Goal: Task Accomplishment & Management: Manage account settings

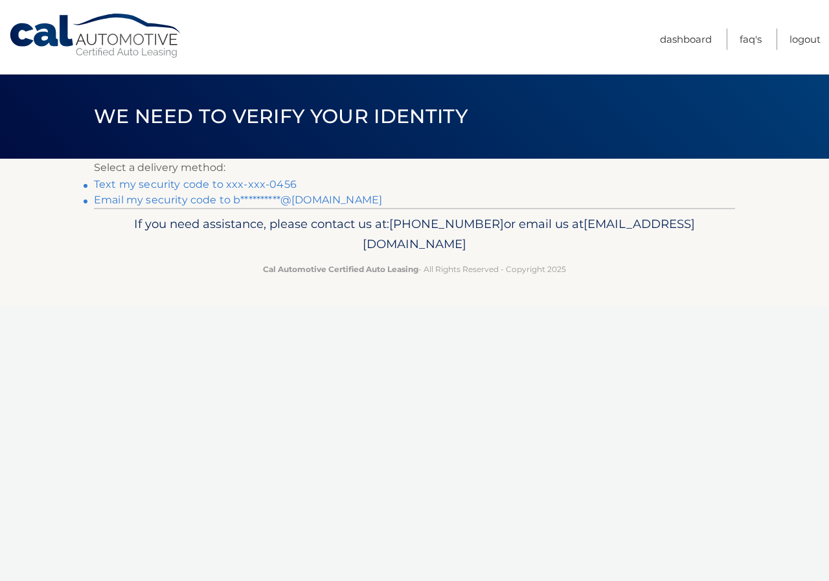
click at [176, 183] on link "Text my security code to xxx-xxx-0456" at bounding box center [195, 184] width 203 height 12
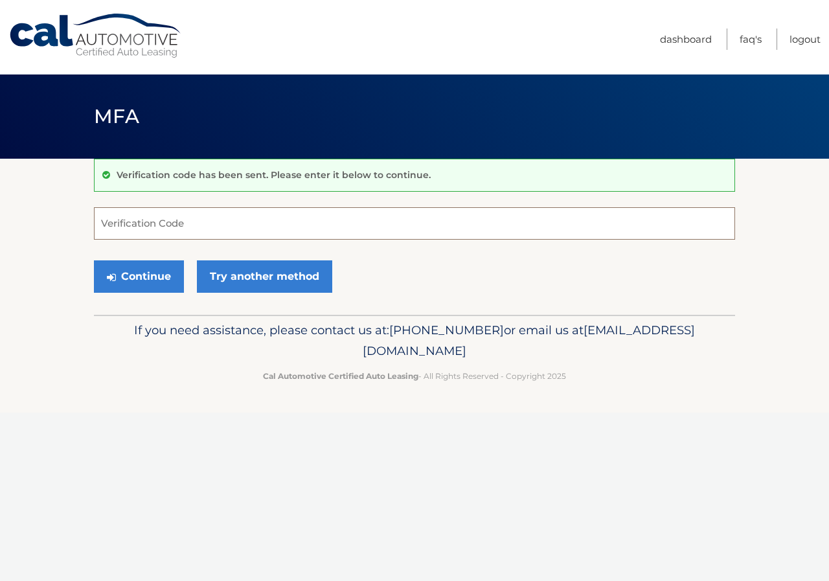
click at [136, 220] on input "Verification Code" at bounding box center [414, 223] width 641 height 32
type input "343696"
click at [94, 260] on button "Continue" at bounding box center [139, 276] width 90 height 32
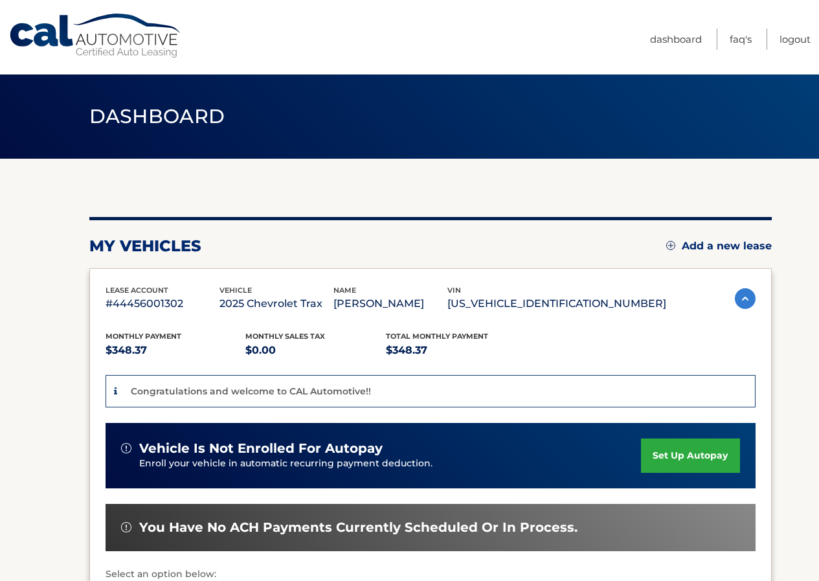
click at [683, 459] on link "set up autopay" at bounding box center [690, 455] width 98 height 34
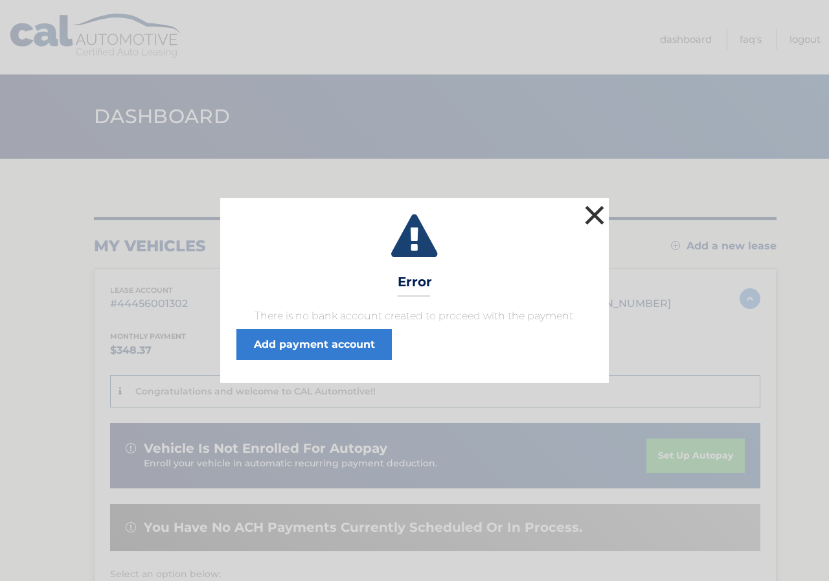
click at [590, 214] on button "×" at bounding box center [595, 215] width 26 height 26
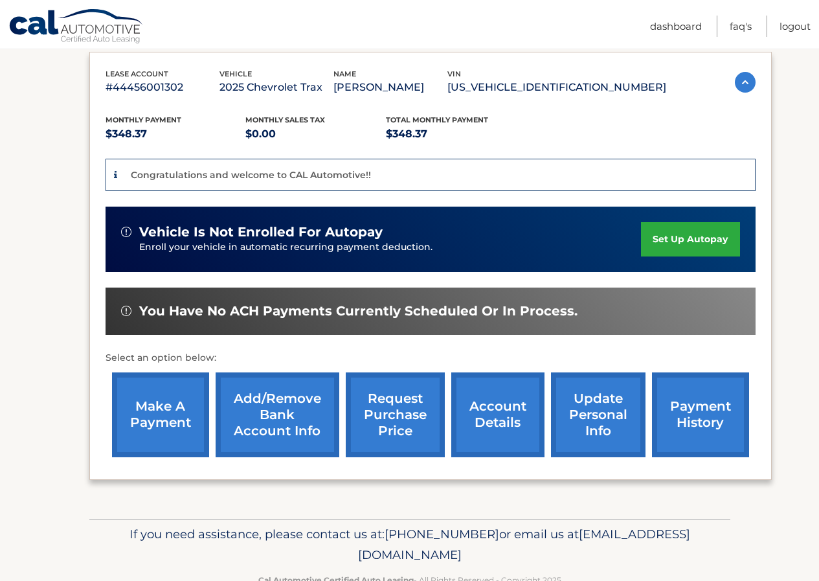
scroll to position [253, 0]
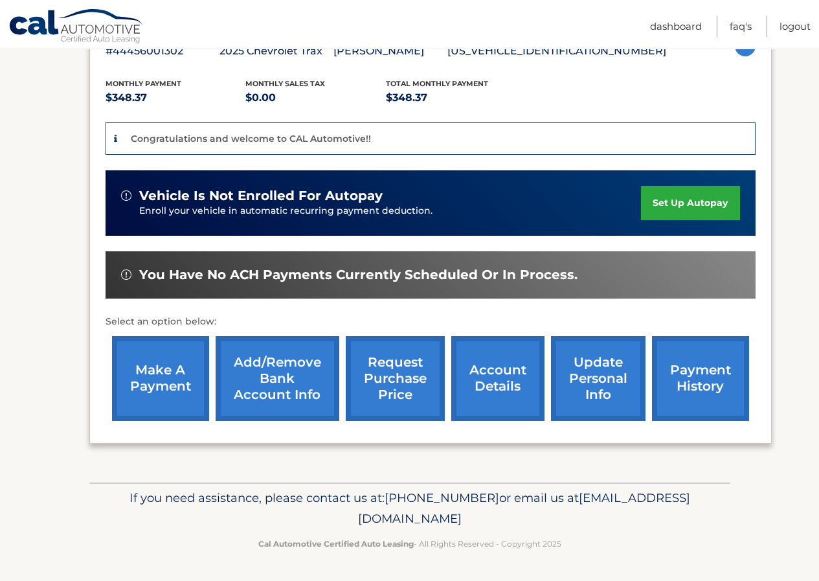
click at [160, 376] on link "make a payment" at bounding box center [160, 378] width 97 height 85
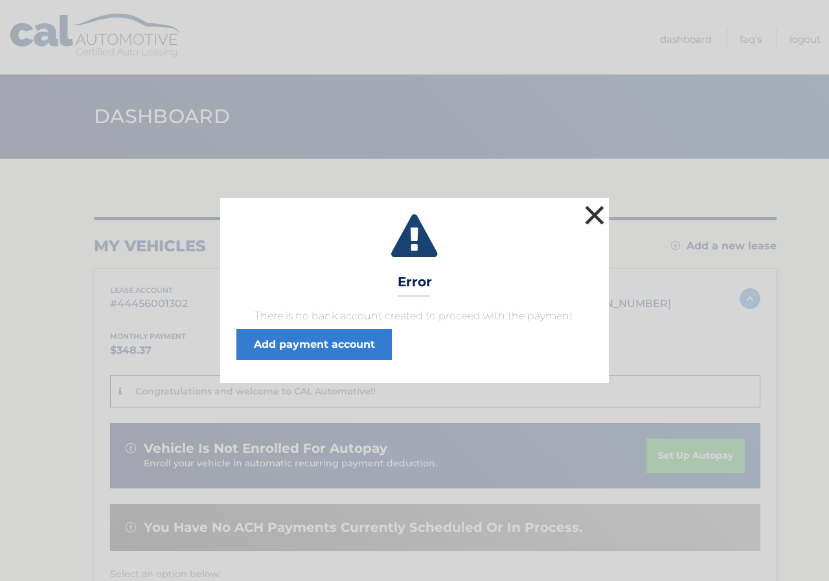
click at [595, 217] on button "×" at bounding box center [595, 215] width 26 height 26
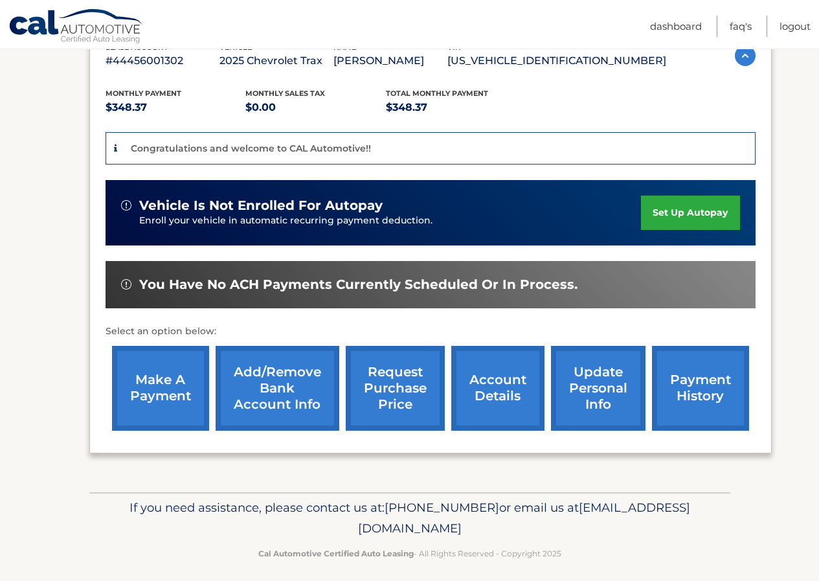
scroll to position [253, 0]
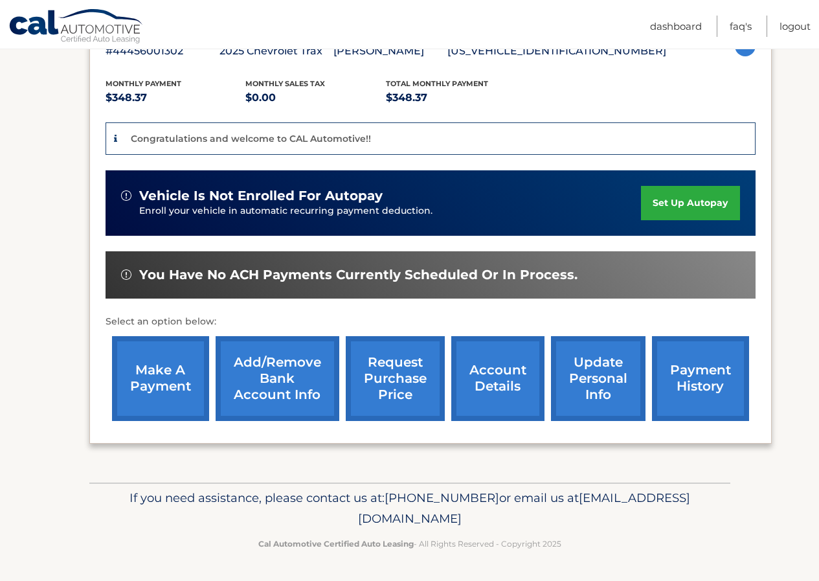
click at [265, 374] on link "Add/Remove bank account info" at bounding box center [278, 378] width 124 height 85
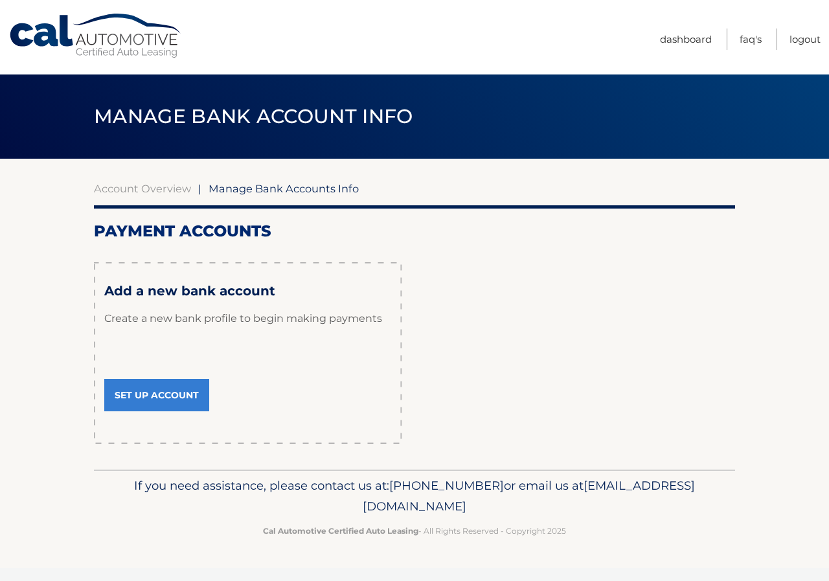
click at [142, 394] on link "Set Up Account" at bounding box center [156, 395] width 105 height 32
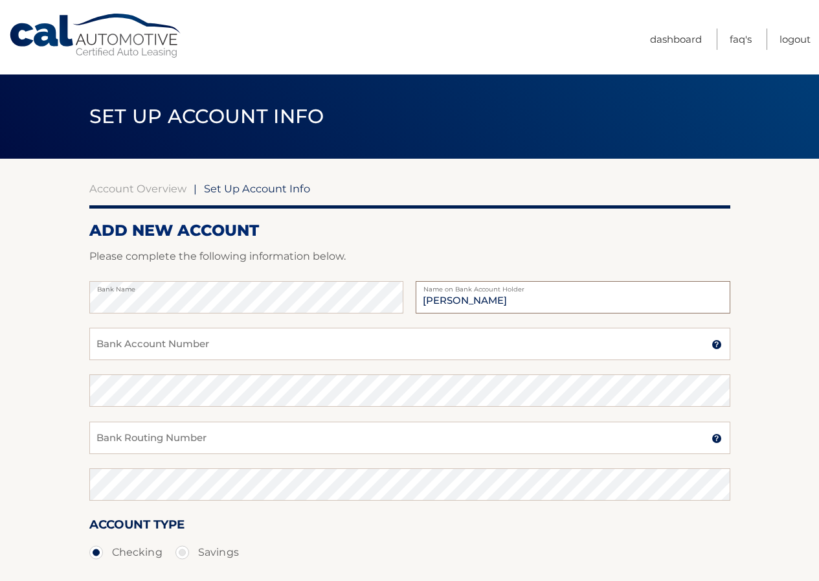
type input "[PERSON_NAME]"
click at [716, 346] on img at bounding box center [717, 344] width 10 height 10
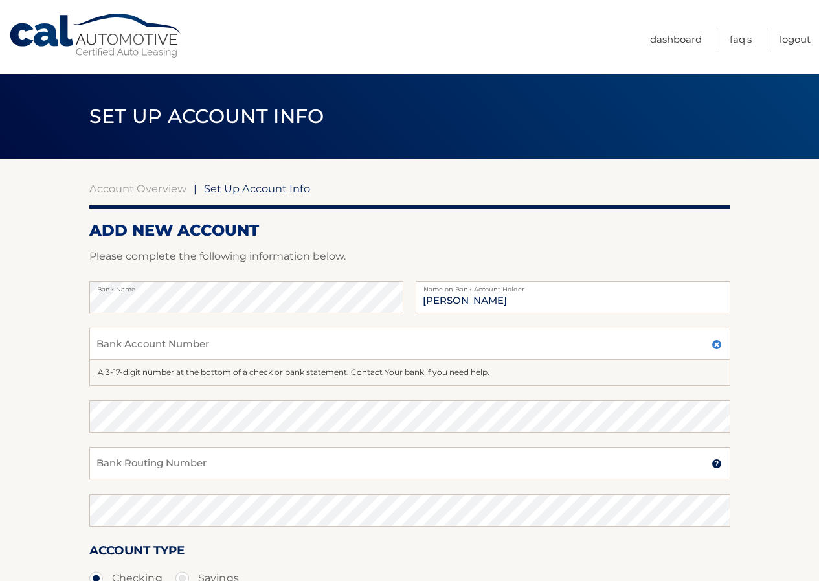
click at [124, 370] on div "A 3-17-digit number at the bottom of a check or bank statement. Contact Your ba…" at bounding box center [409, 373] width 641 height 26
click at [107, 372] on div "A 3-17-digit number at the bottom of a check or bank statement. Contact Your ba…" at bounding box center [409, 373] width 641 height 26
click at [109, 344] on input "Bank Account Number" at bounding box center [409, 344] width 641 height 32
type input "67024954643190"
click at [114, 460] on input "Bank Routing Number" at bounding box center [409, 463] width 641 height 32
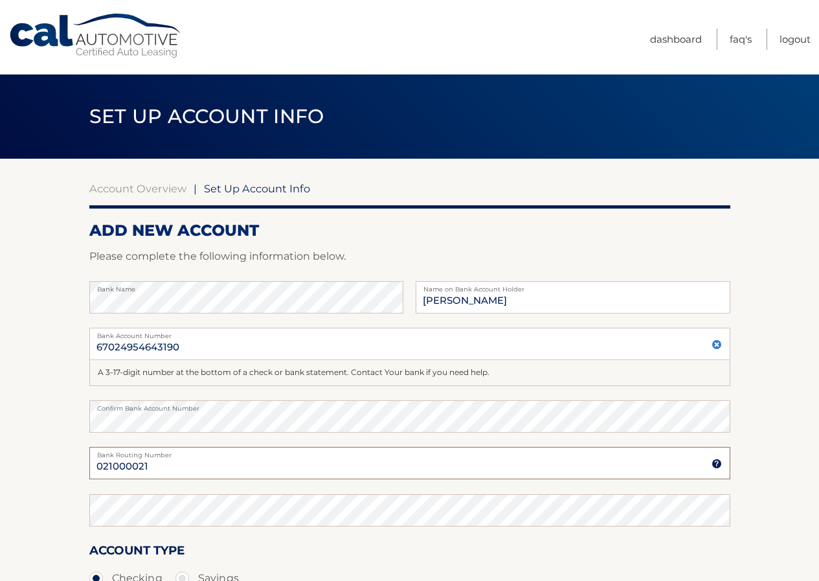
type input "021000021"
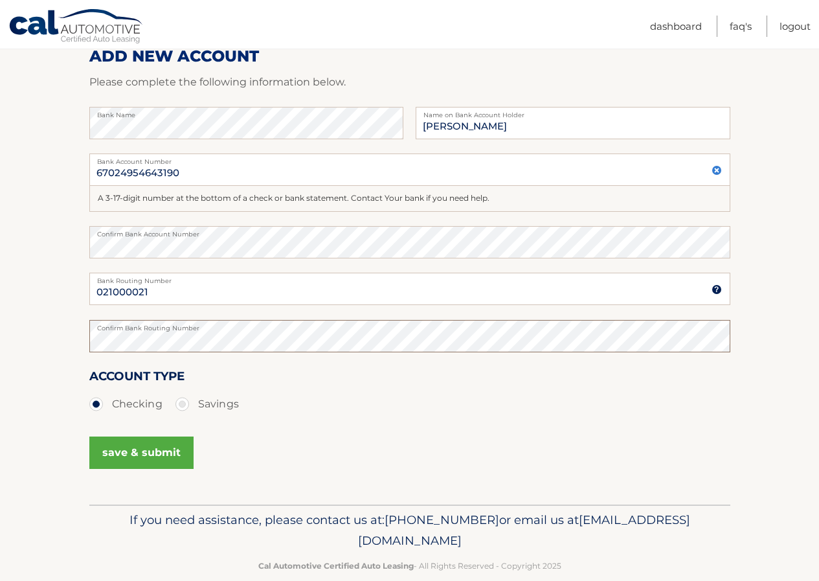
scroll to position [194, 0]
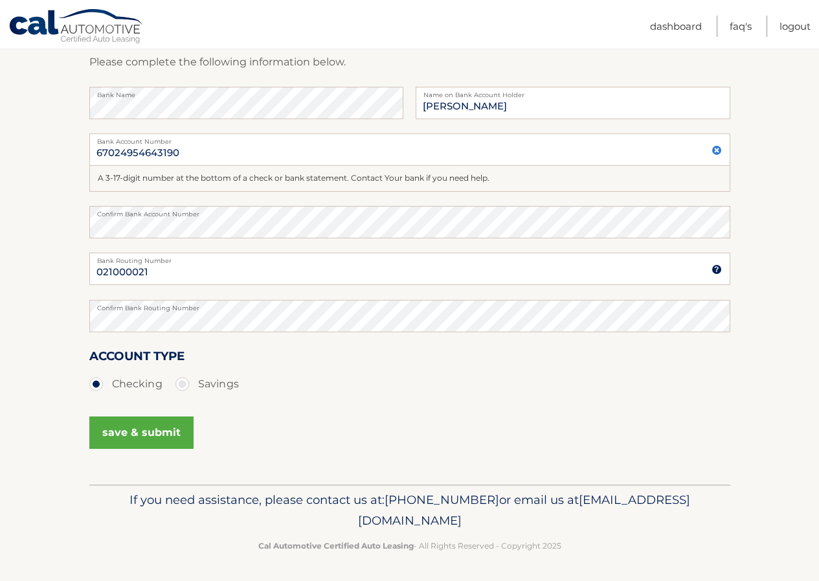
click at [124, 431] on button "save & submit" at bounding box center [141, 432] width 104 height 32
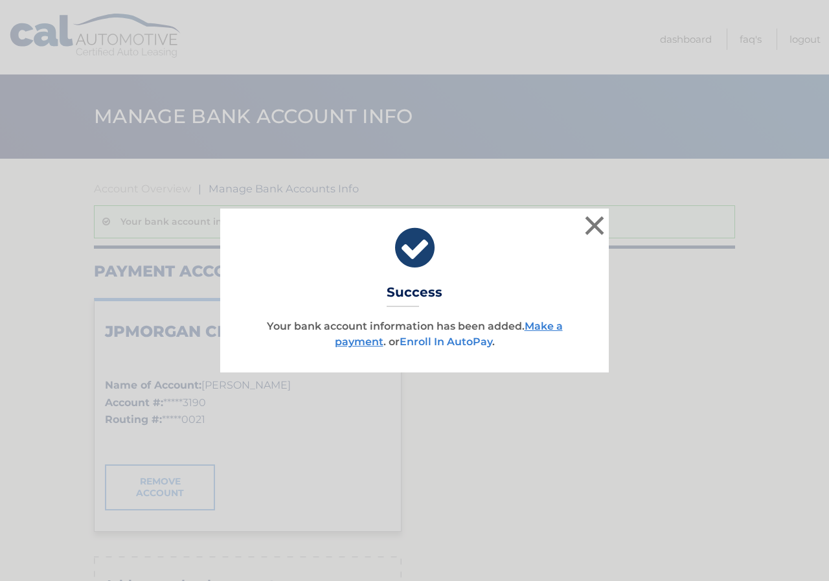
click at [445, 339] on link "Enroll In AutoPay" at bounding box center [446, 341] width 93 height 12
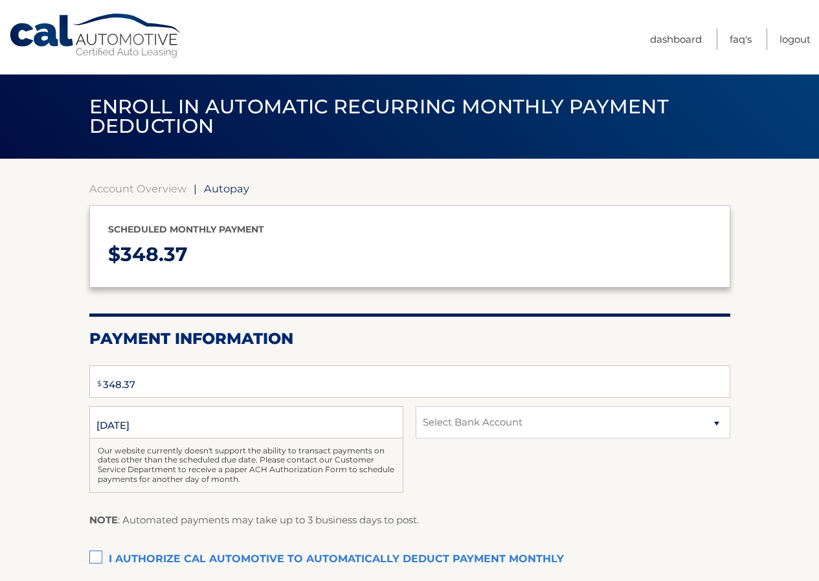
select select "YjE3OGRhNzEtOWY2Ny00NmFlLThhZjAtMDBmYzVhZmY0ZTQx"
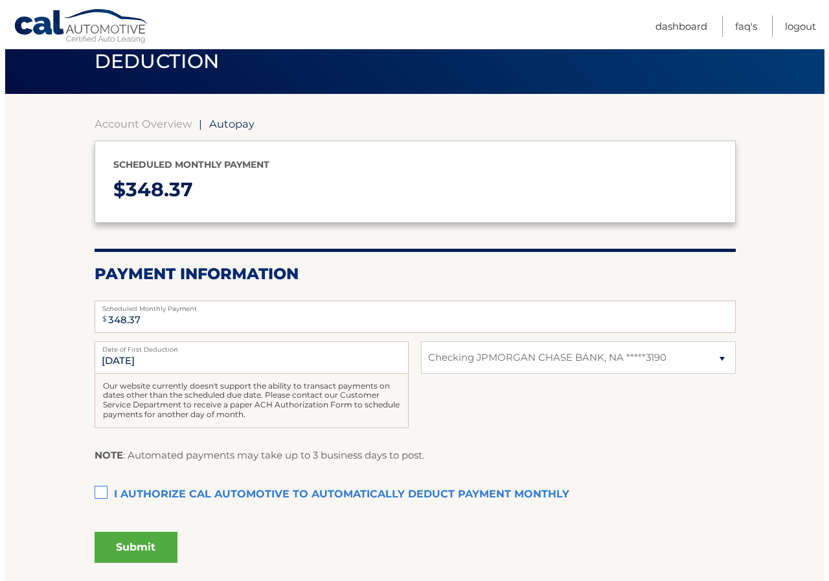
scroll to position [130, 0]
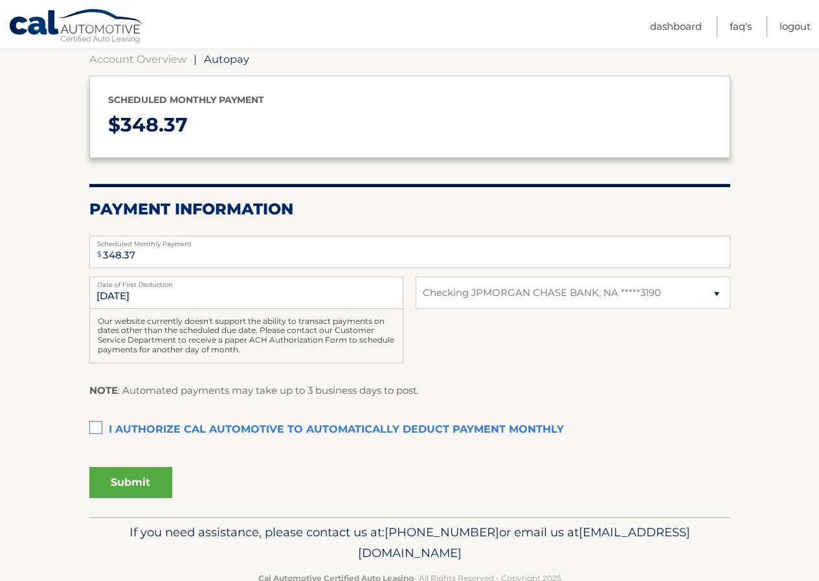
click at [95, 428] on label "I authorize cal automotive to automatically deduct payment monthly This checkbo…" at bounding box center [409, 430] width 641 height 26
click at [0, 0] on input "I authorize cal automotive to automatically deduct payment monthly This checkbo…" at bounding box center [0, 0] width 0 height 0
click at [122, 477] on button "Submit" at bounding box center [130, 482] width 83 height 31
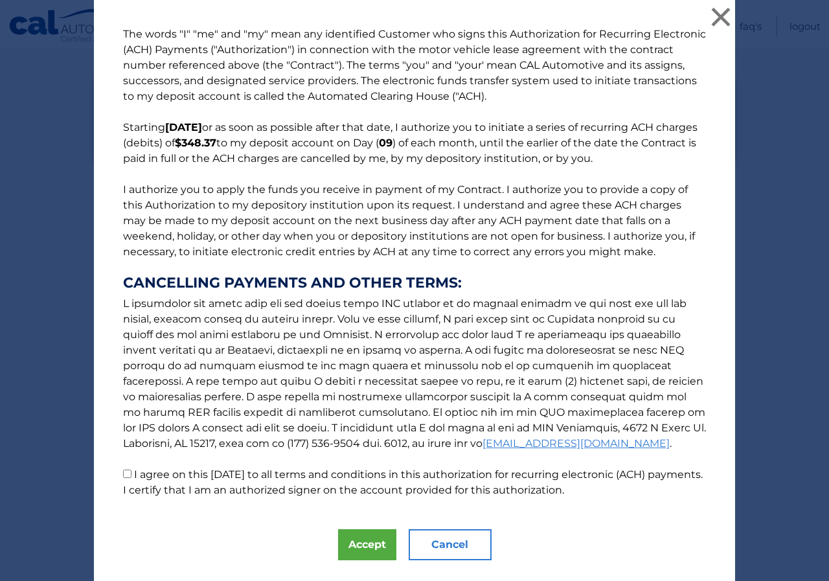
click at [123, 473] on input "I agree on this 09/01/2025 to all terms and conditions in this authorization fo…" at bounding box center [127, 474] width 8 height 8
checkbox input "true"
click at [358, 543] on button "Accept" at bounding box center [367, 544] width 58 height 31
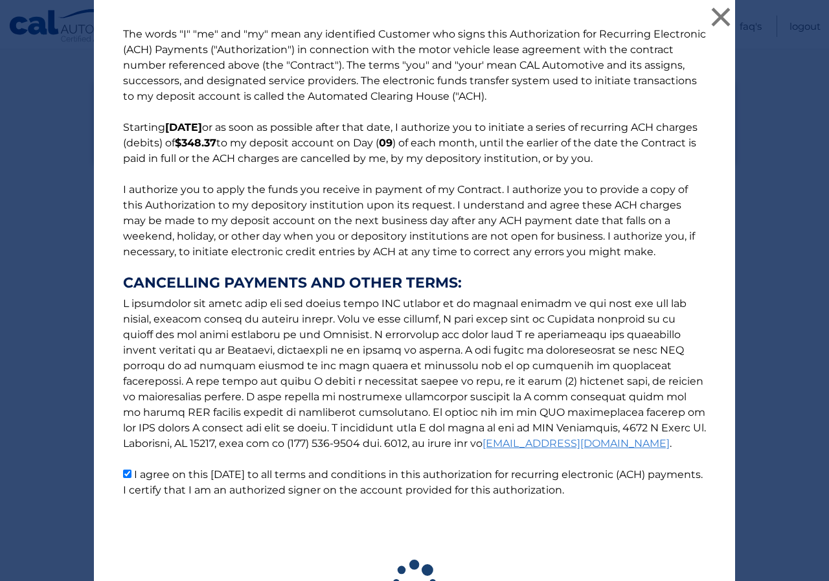
scroll to position [127, 0]
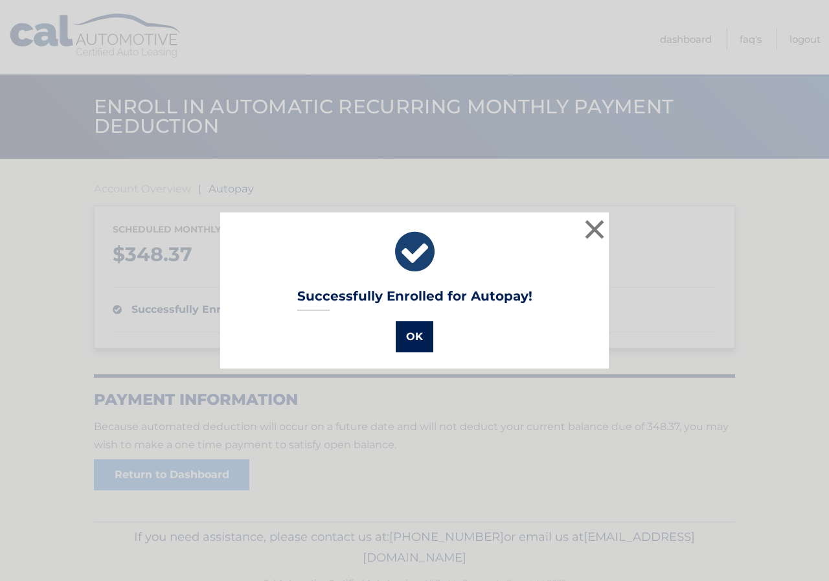
click at [410, 333] on button "OK" at bounding box center [415, 336] width 38 height 31
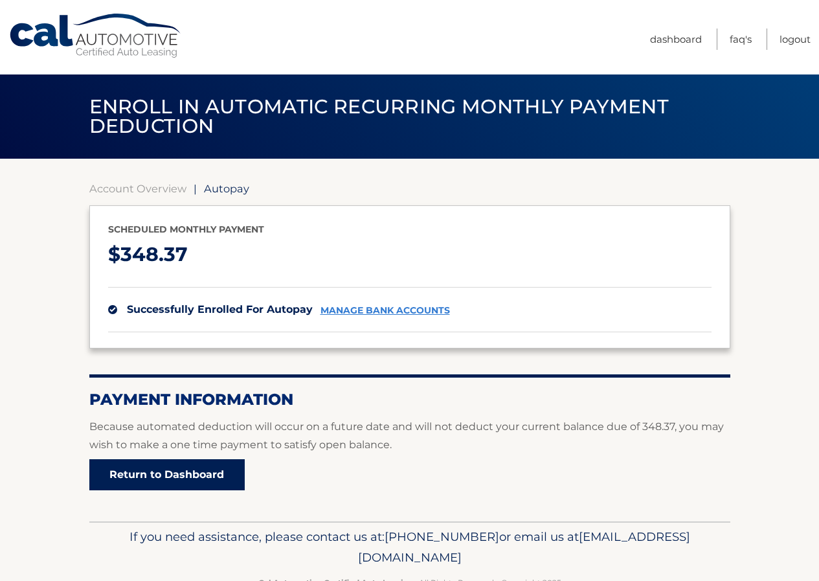
click at [155, 473] on link "Return to Dashboard" at bounding box center [166, 474] width 155 height 31
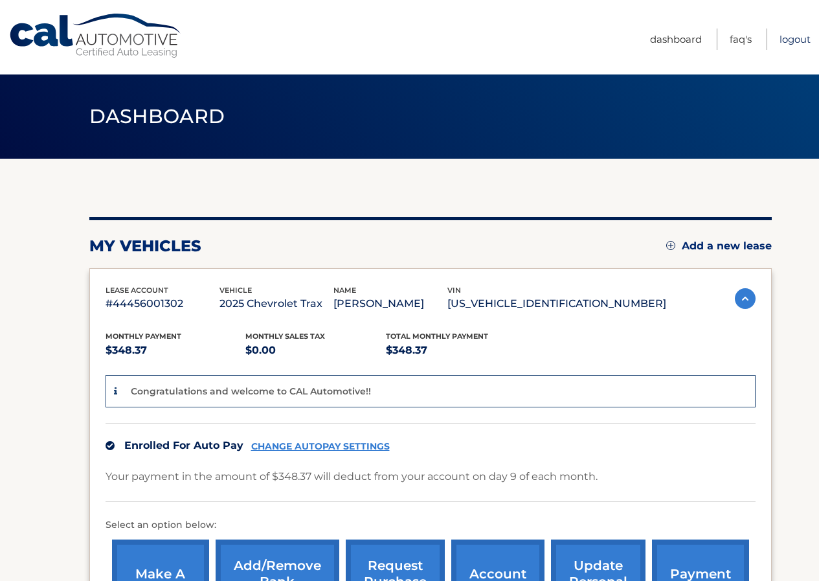
click at [793, 41] on link "Logout" at bounding box center [795, 38] width 31 height 21
